Goal: Check status: Check status

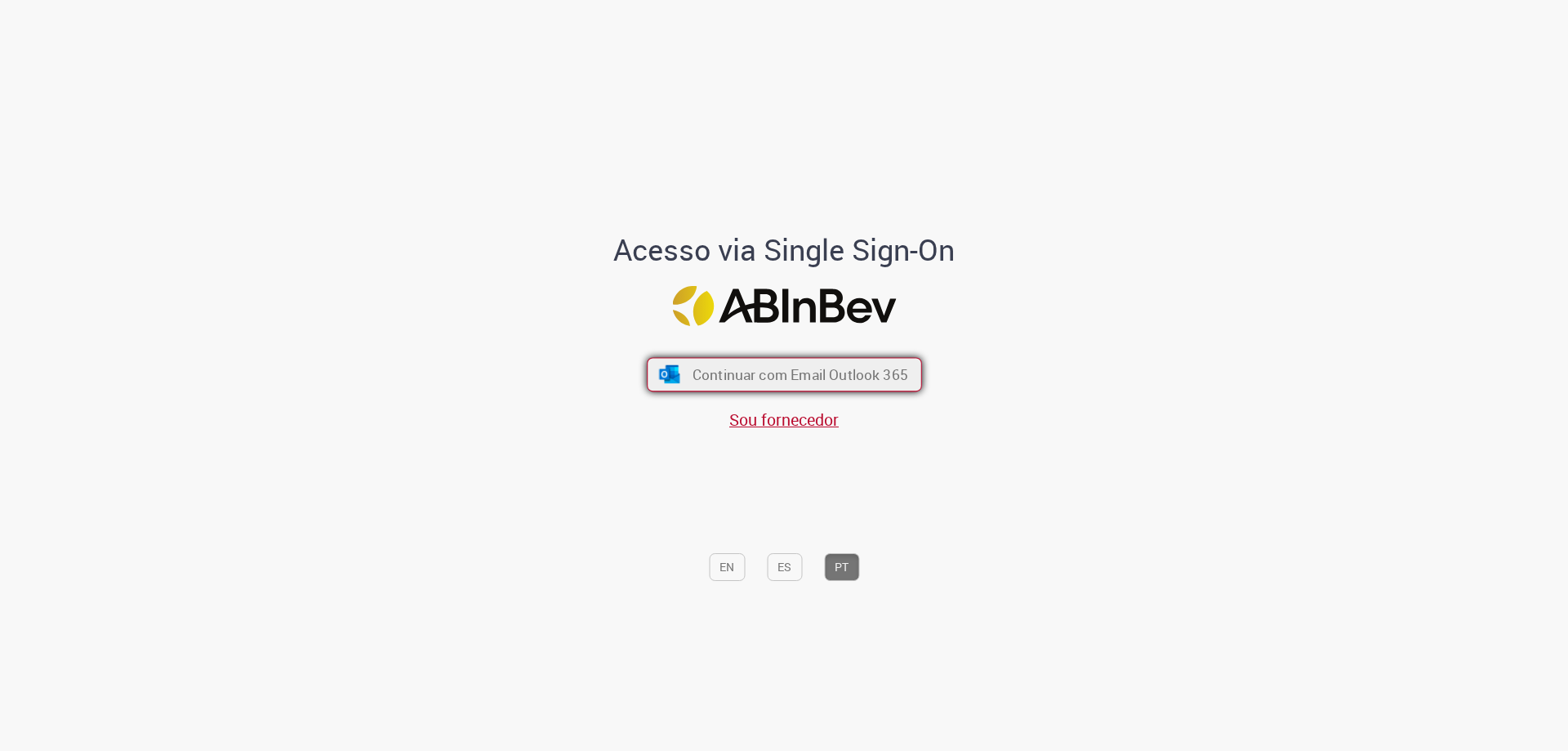
click at [795, 378] on span "Continuar com Email Outlook 365" at bounding box center [800, 374] width 216 height 18
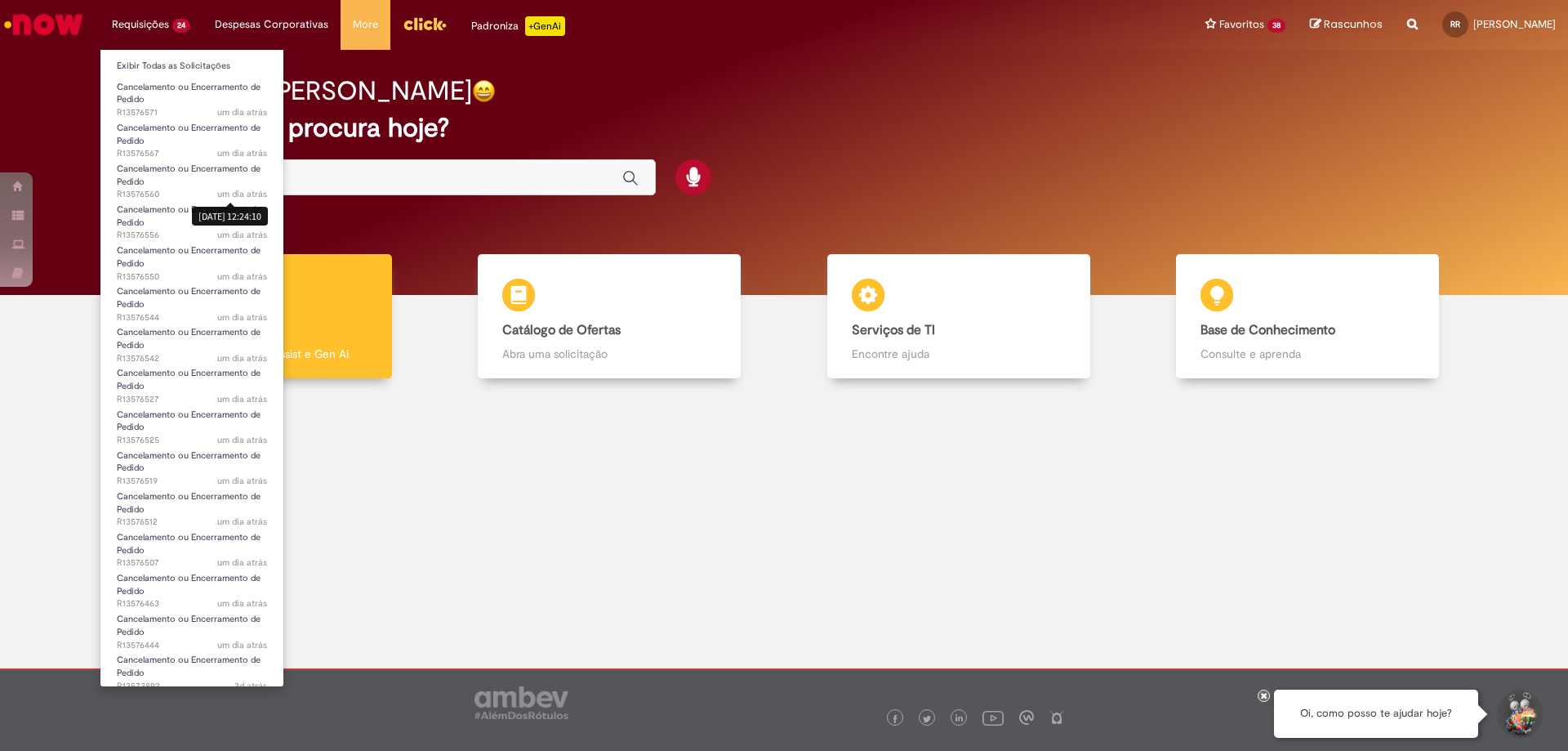
scroll to position [354, 0]
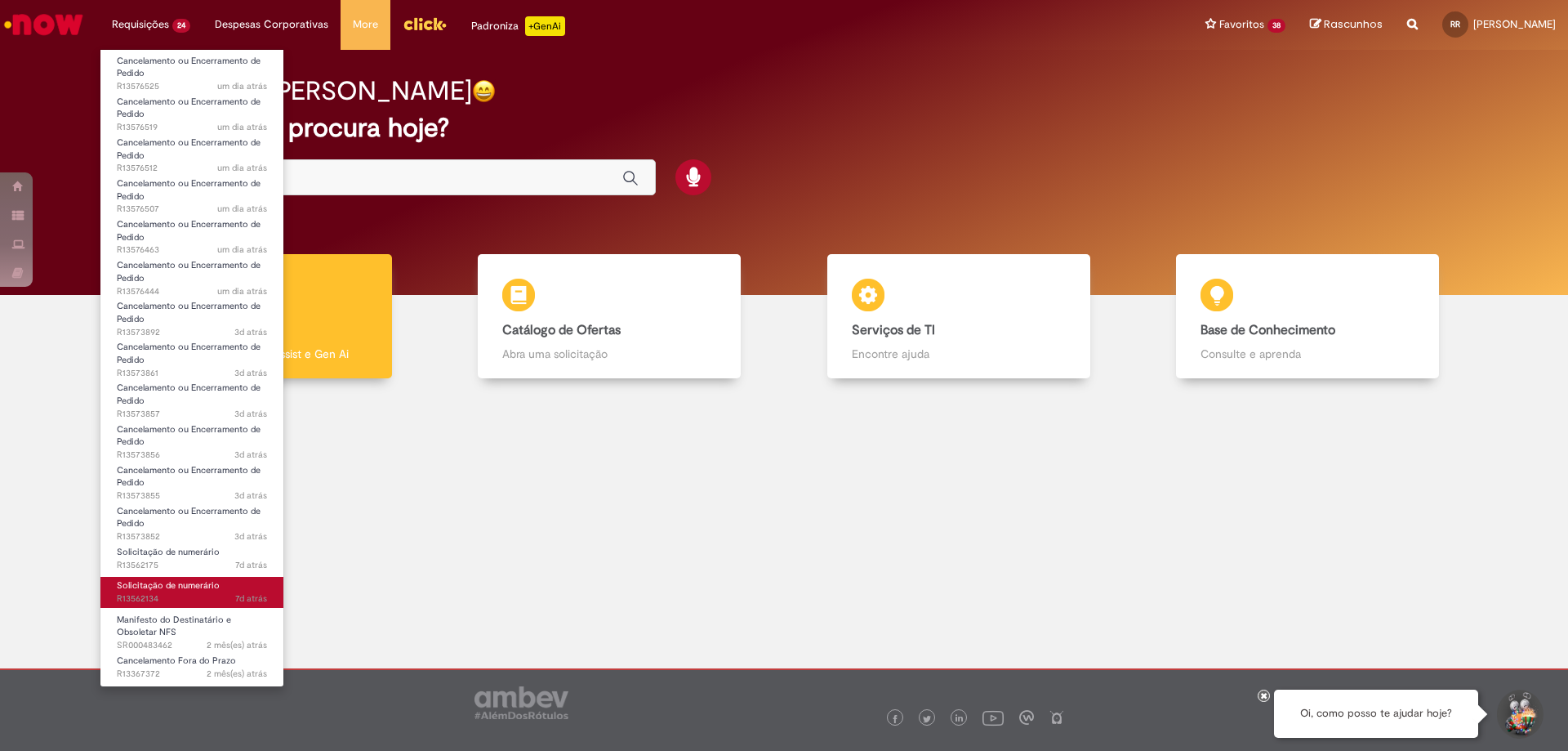
click at [181, 587] on span "Solicitação de numerário" at bounding box center [169, 585] width 103 height 13
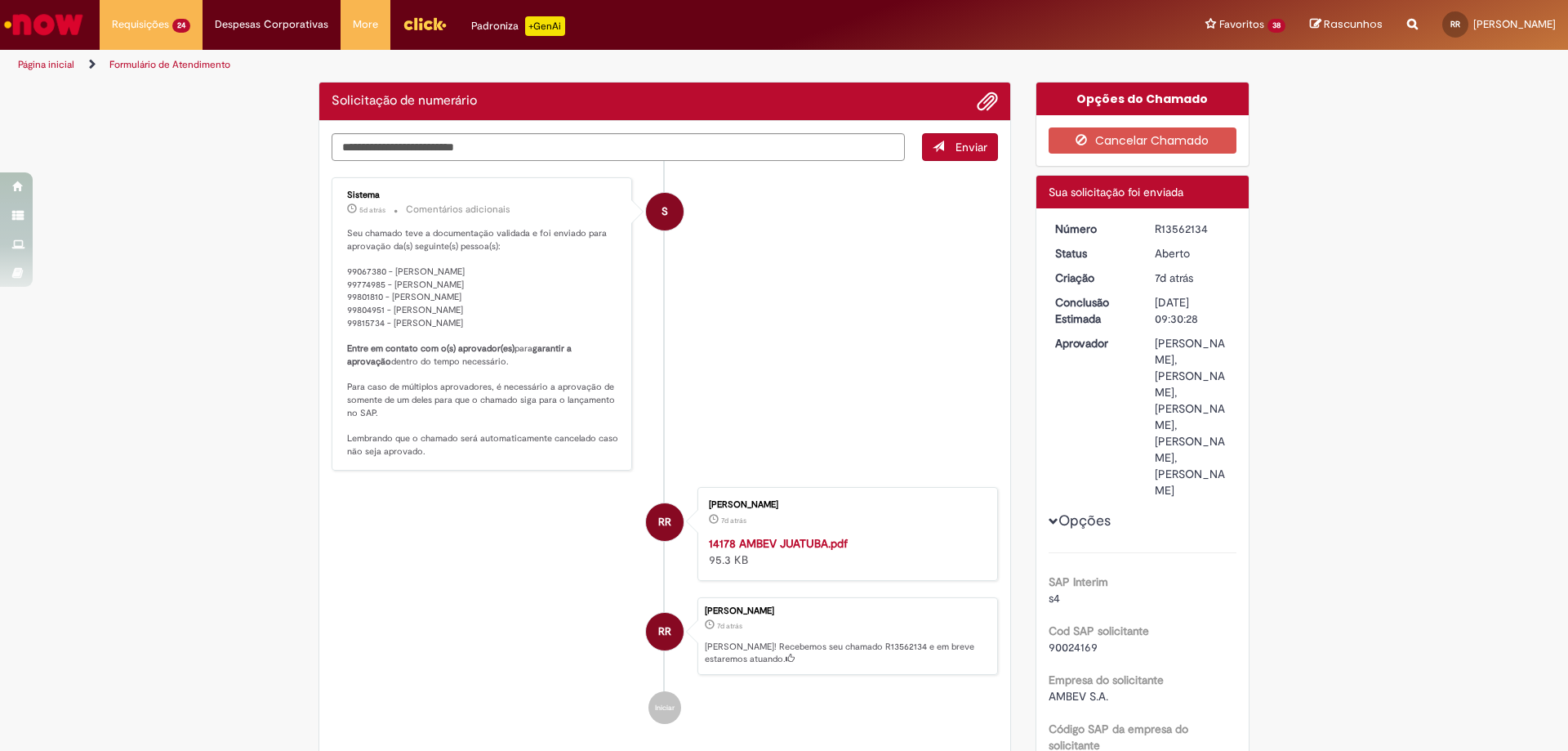
click at [782, 320] on li "S Sistema 5d atrás 5 dias atrás Comentários adicionais Seu chamado teve a docum…" at bounding box center [665, 324] width 667 height 294
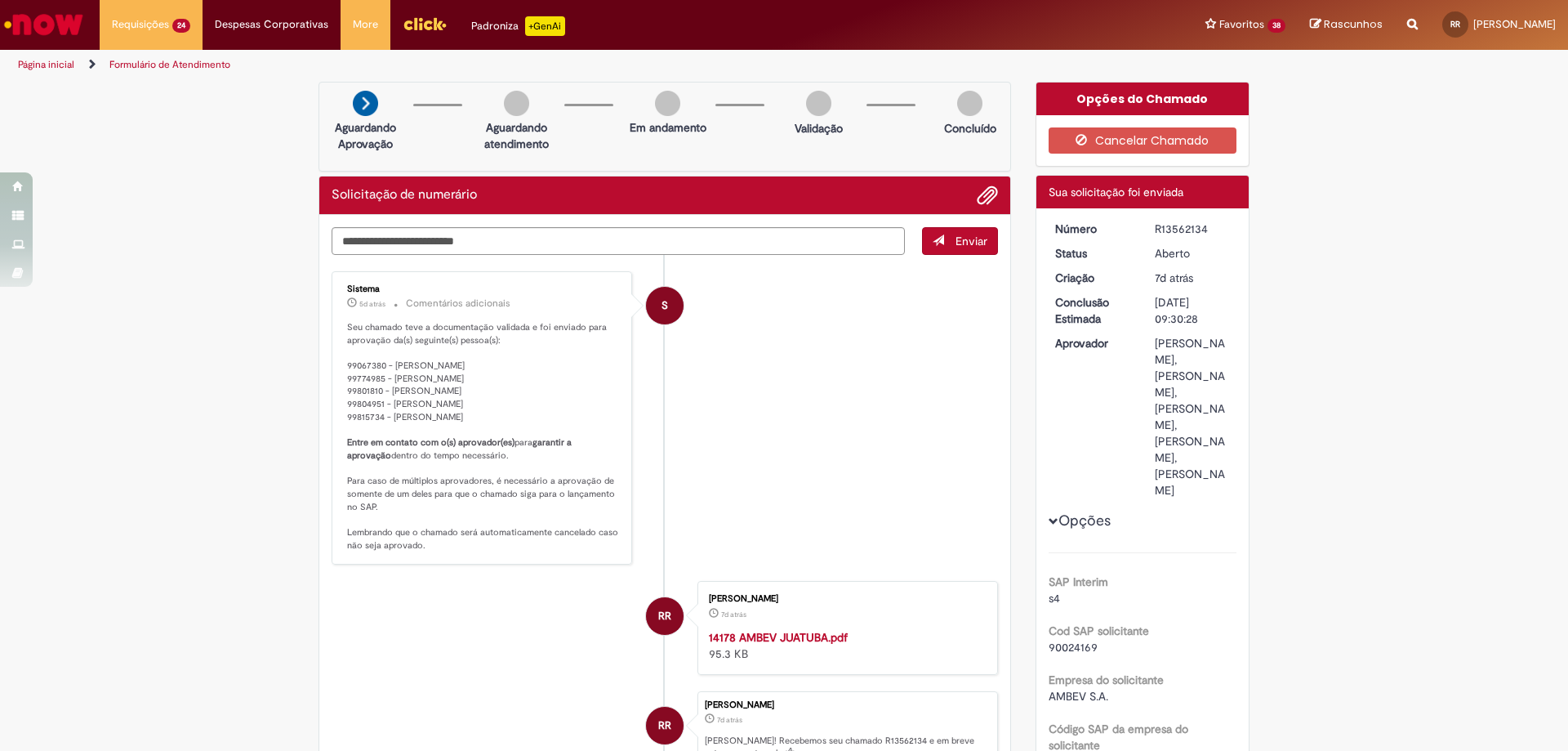
drag, startPoint x: 1200, startPoint y: 230, endPoint x: 1147, endPoint y: 235, distance: 53.2
click at [1147, 235] on dd "R13562134" at bounding box center [1193, 229] width 101 height 16
copy div "R13562134"
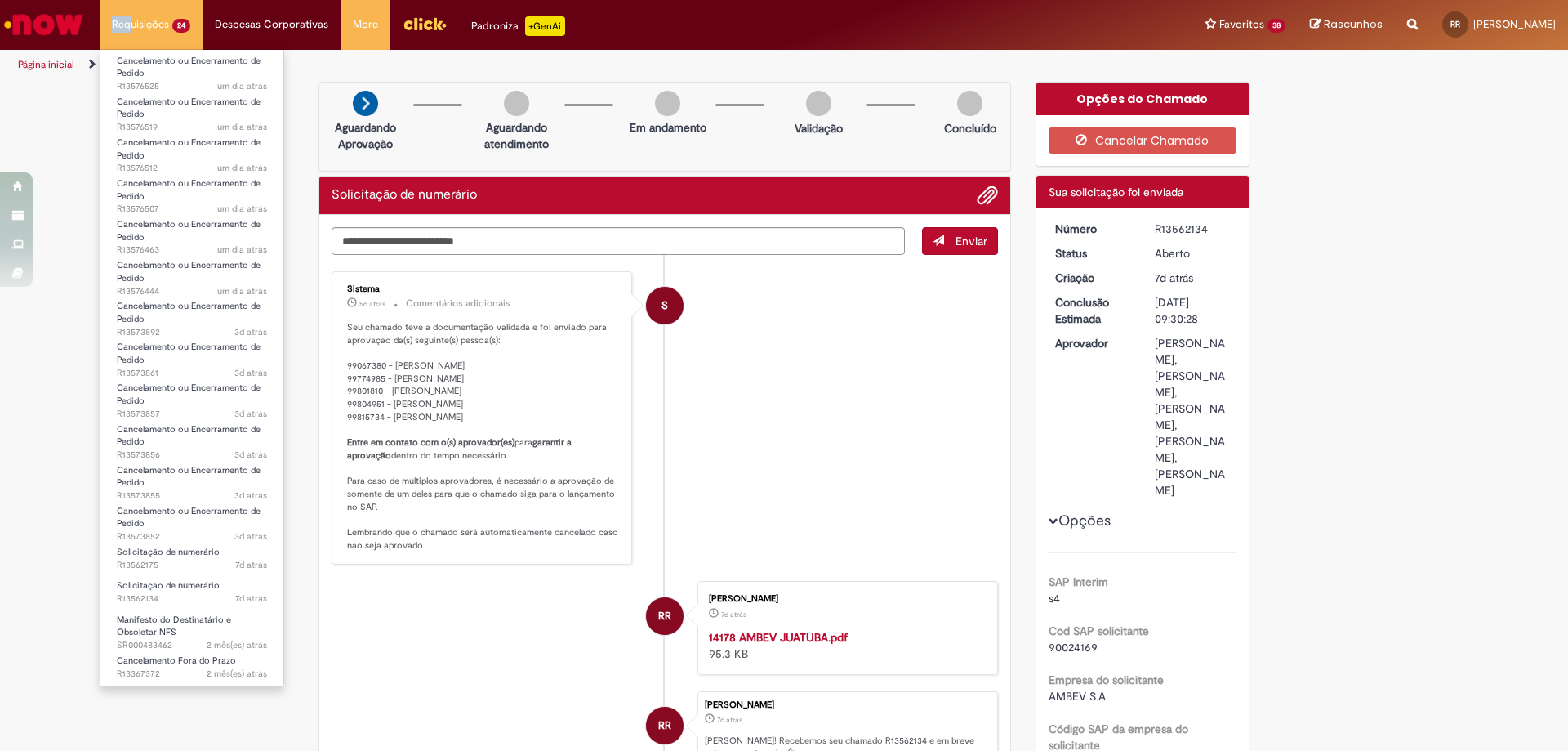
click at [127, 16] on li "Requisições 24 Exibir Todas as Solicitações Cancelamento ou Encerramento de Ped…" at bounding box center [151, 24] width 103 height 49
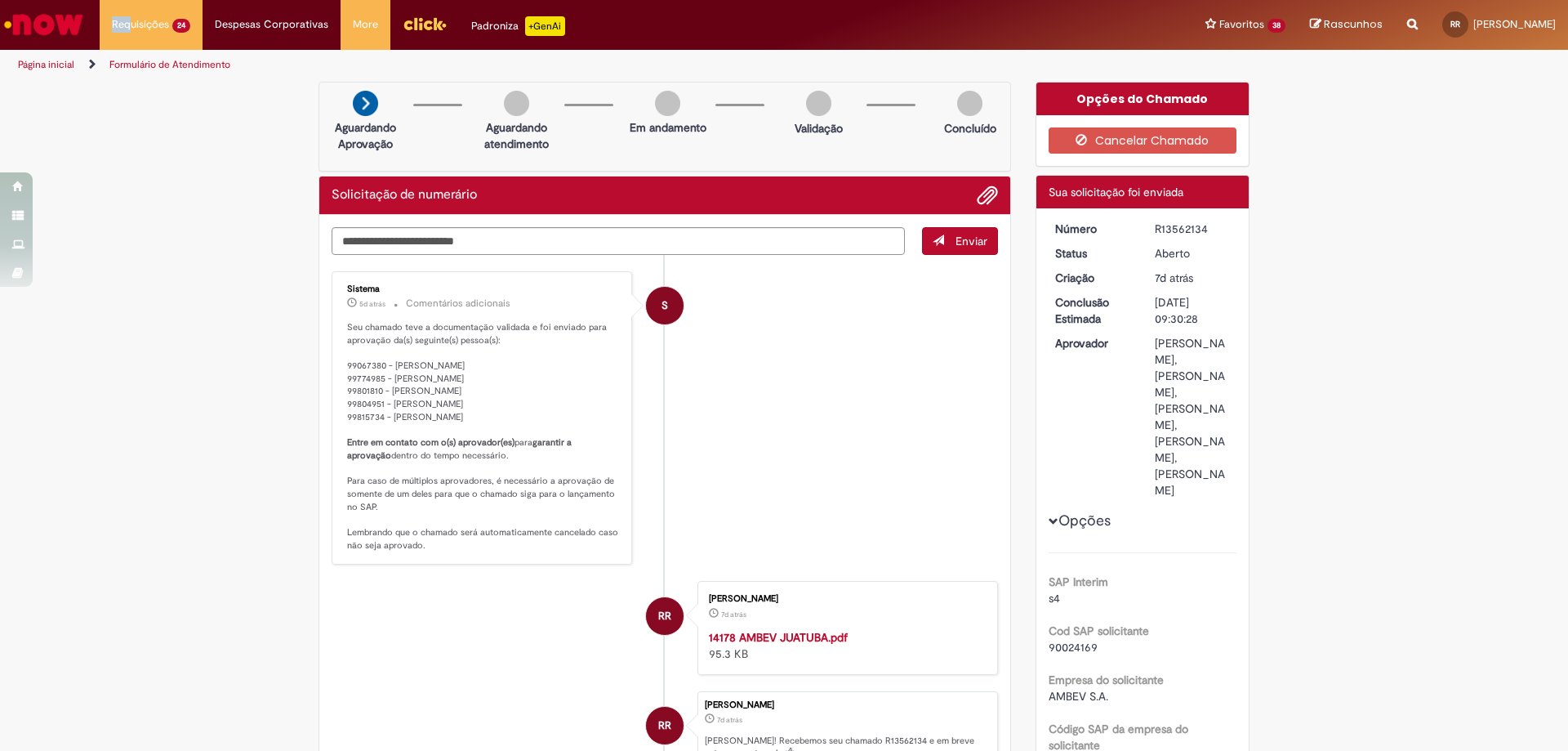
scroll to position [490, 0]
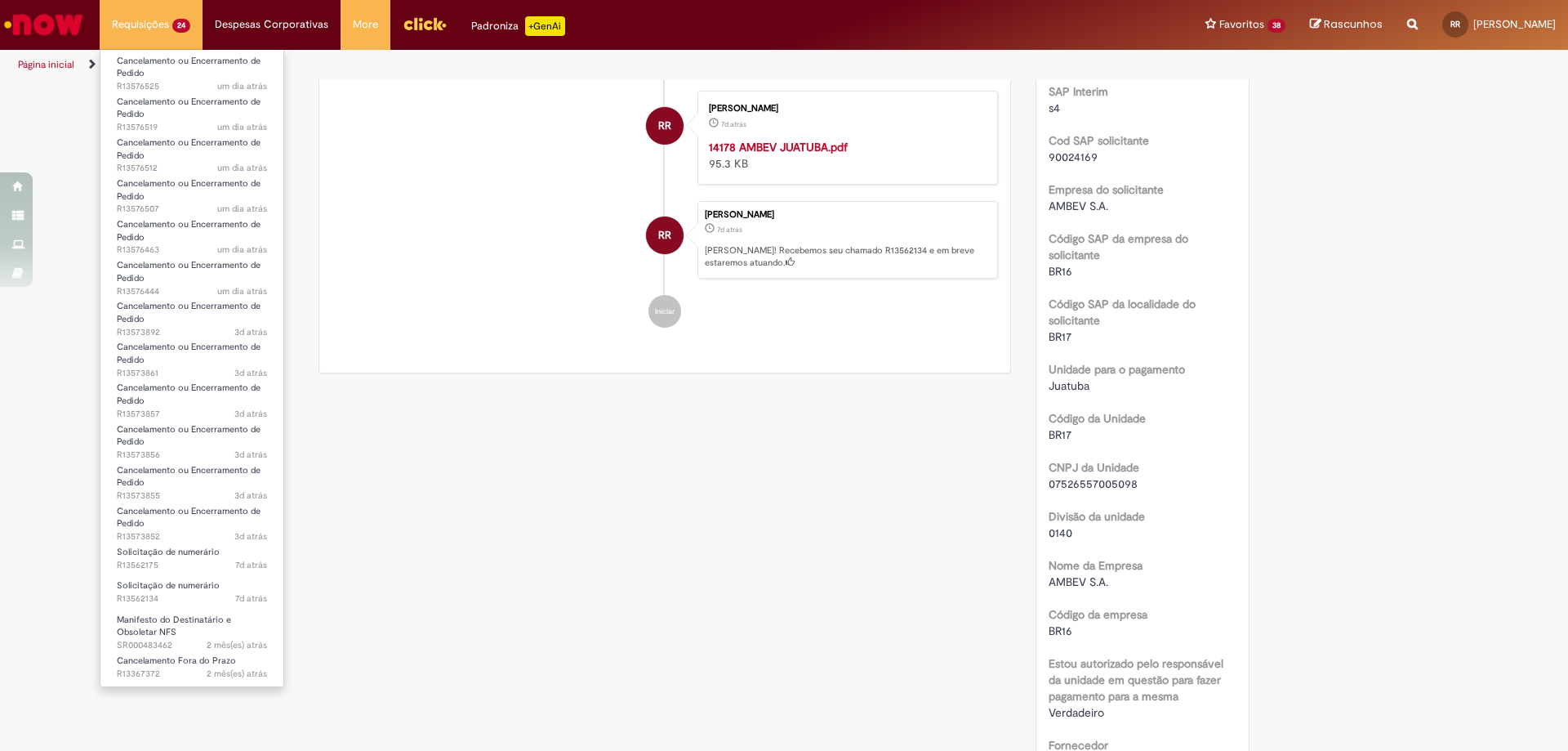
click at [170, 18] on li "Requisições 24 Exibir Todas as Solicitações Cancelamento ou Encerramento de Ped…" at bounding box center [151, 24] width 103 height 49
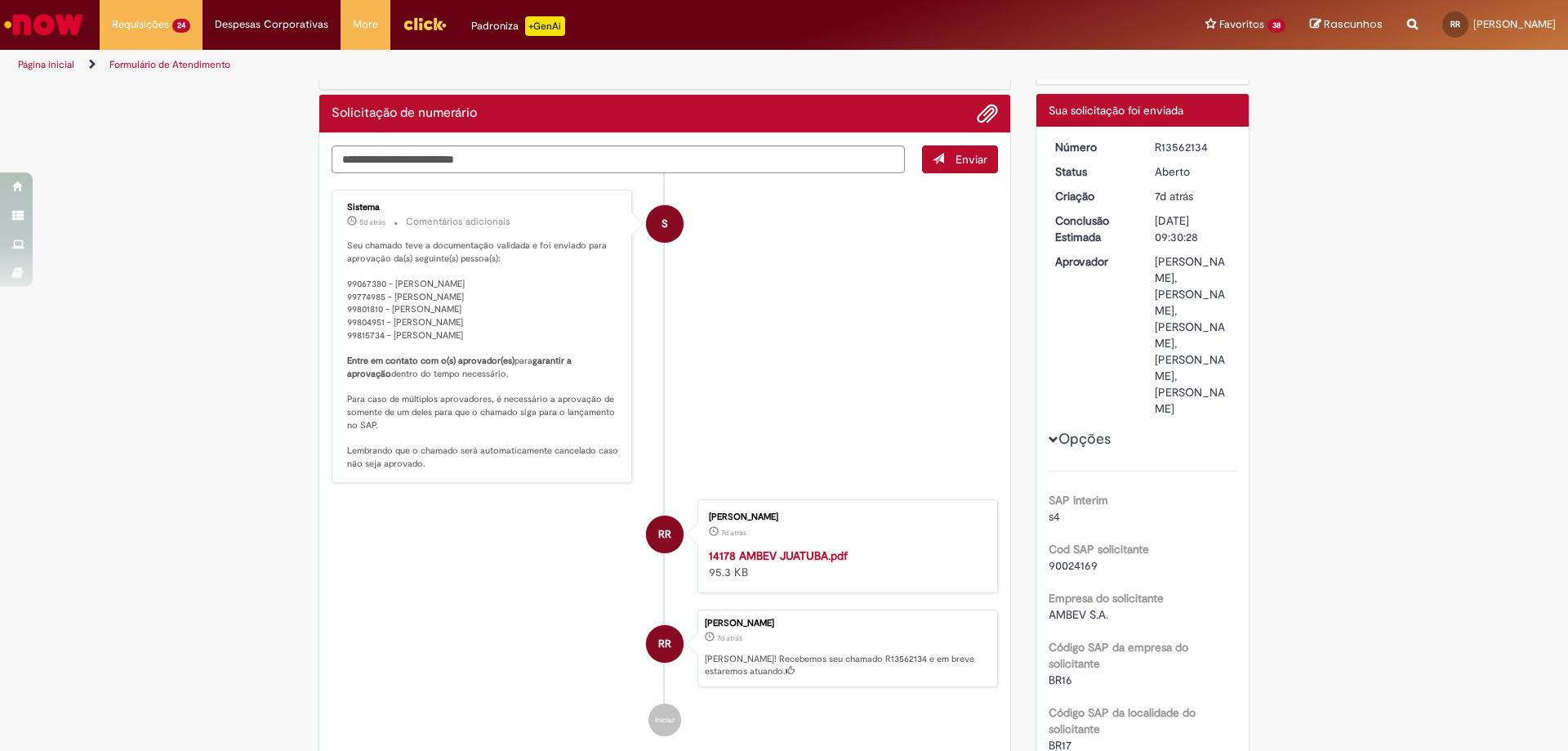
scroll to position [0, 0]
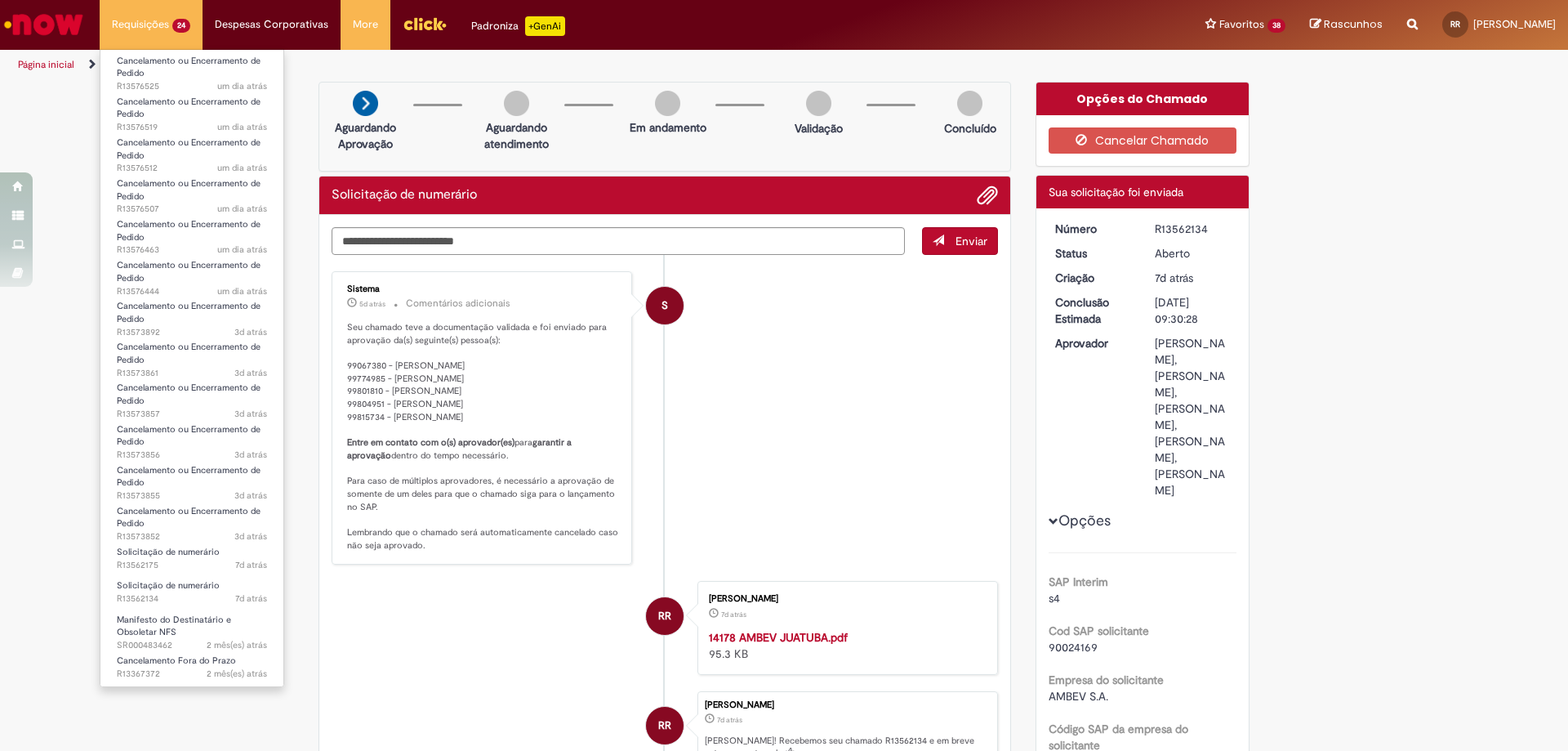
click at [150, 19] on li "Requisições 24 Exibir Todas as Solicitações Cancelamento ou Encerramento de Ped…" at bounding box center [151, 24] width 103 height 49
click at [178, 561] on span "7d atrás 7 dias atrás R13562175" at bounding box center [192, 565] width 150 height 13
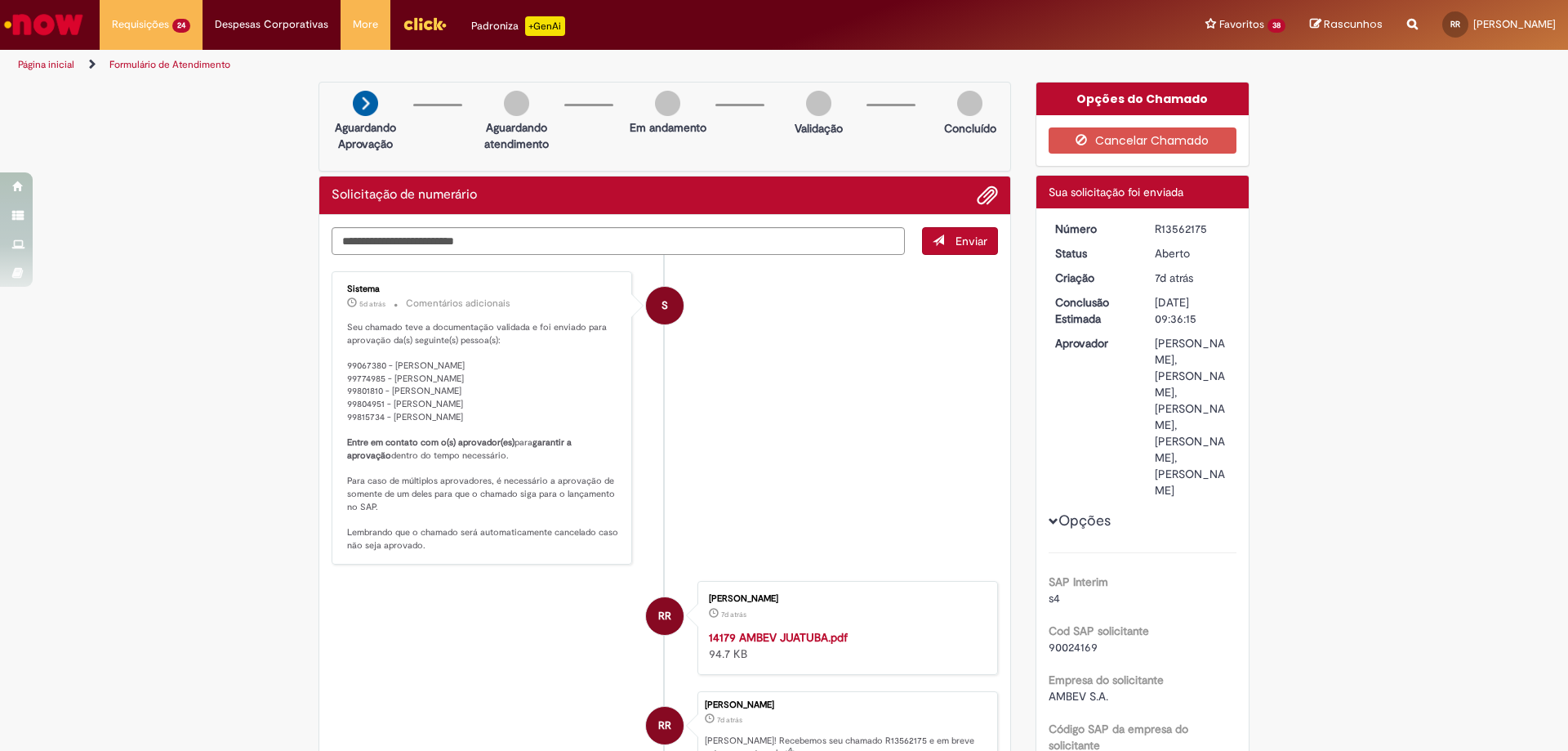
drag, startPoint x: 1200, startPoint y: 227, endPoint x: 1147, endPoint y: 228, distance: 53.0
click at [1147, 228] on dd "R13562175" at bounding box center [1193, 229] width 101 height 16
copy div "R13562175"
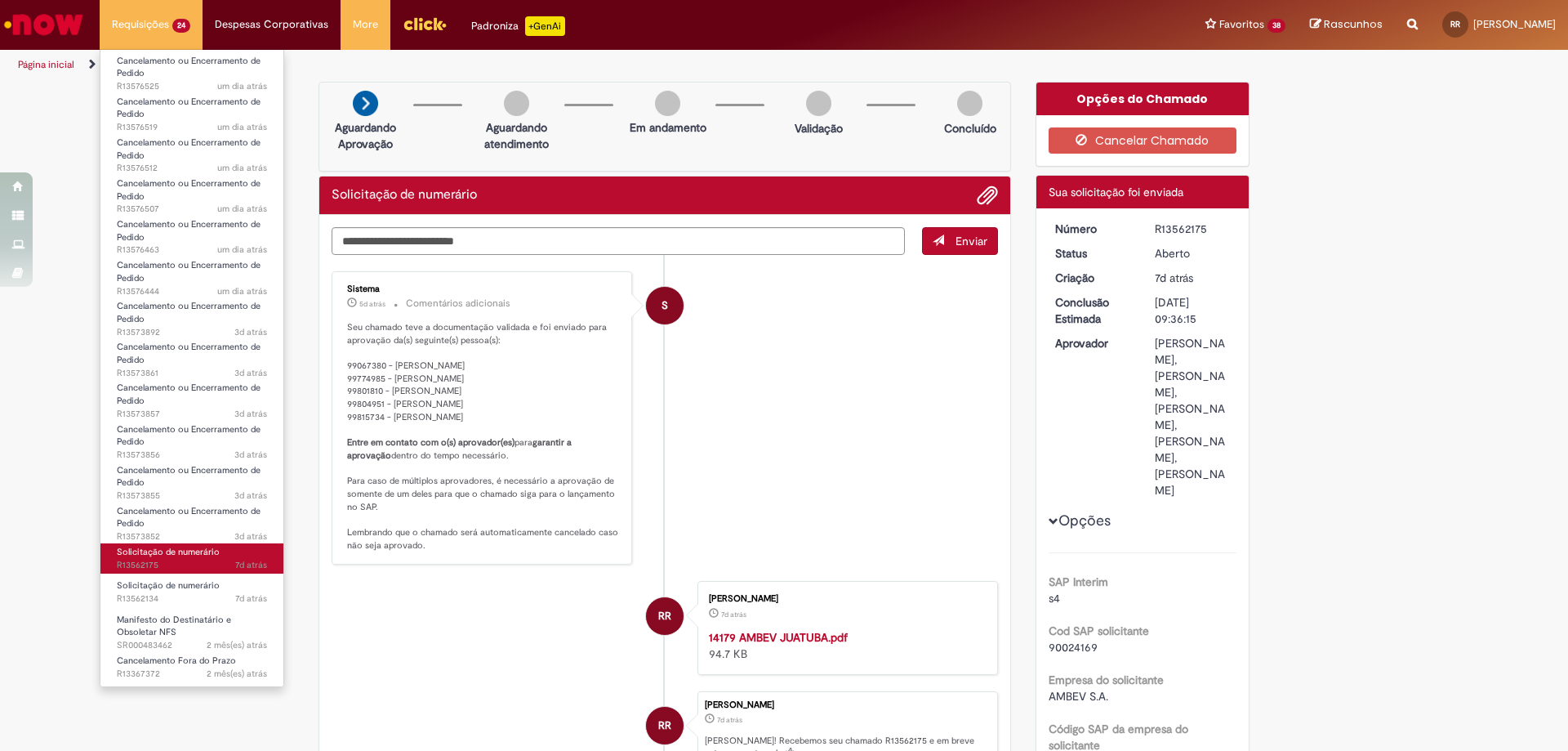
click at [188, 550] on span "Solicitação de numerário" at bounding box center [169, 551] width 103 height 13
click at [184, 585] on span "Solicitação de numerário" at bounding box center [169, 585] width 103 height 13
click at [179, 587] on span "Solicitação de numerário" at bounding box center [169, 585] width 103 height 13
